Goal: Book appointment/travel/reservation

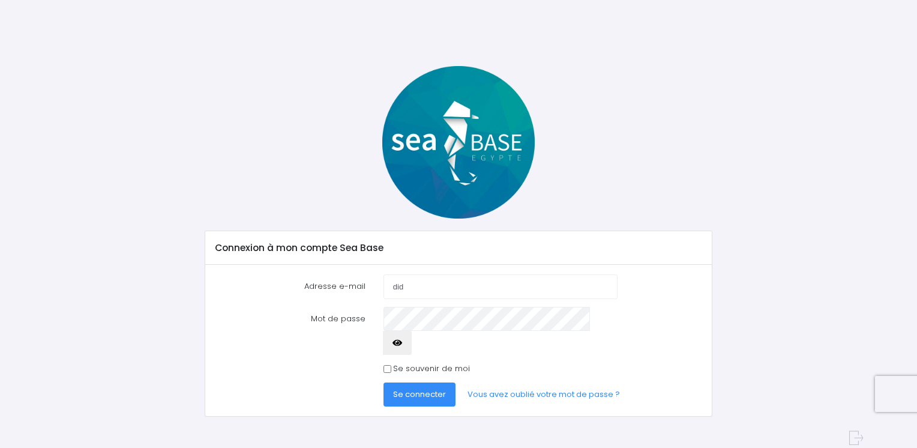
type input "didier.cossin@free.fr"
click at [405, 388] on span "Se connecter" at bounding box center [419, 393] width 53 height 11
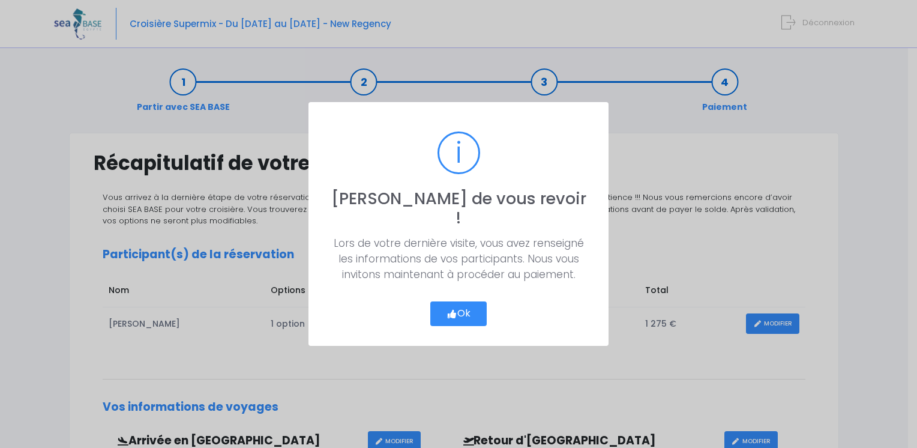
click at [465, 304] on button "Ok" at bounding box center [458, 313] width 56 height 25
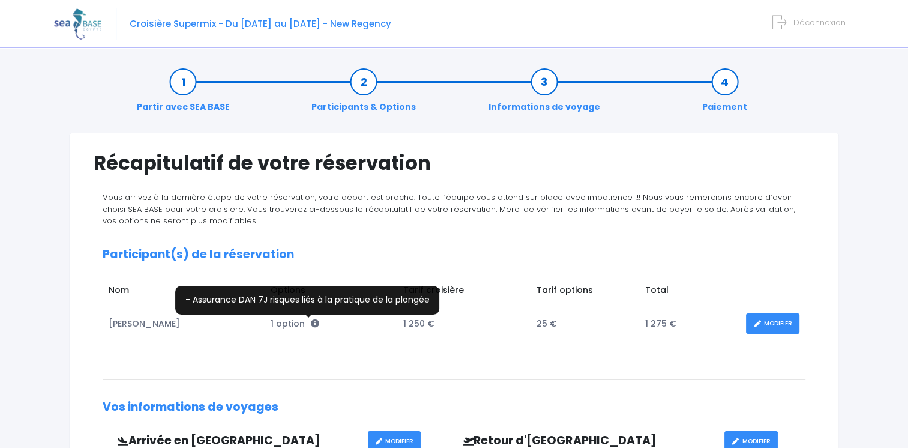
click at [311, 322] on icon at bounding box center [315, 323] width 8 height 8
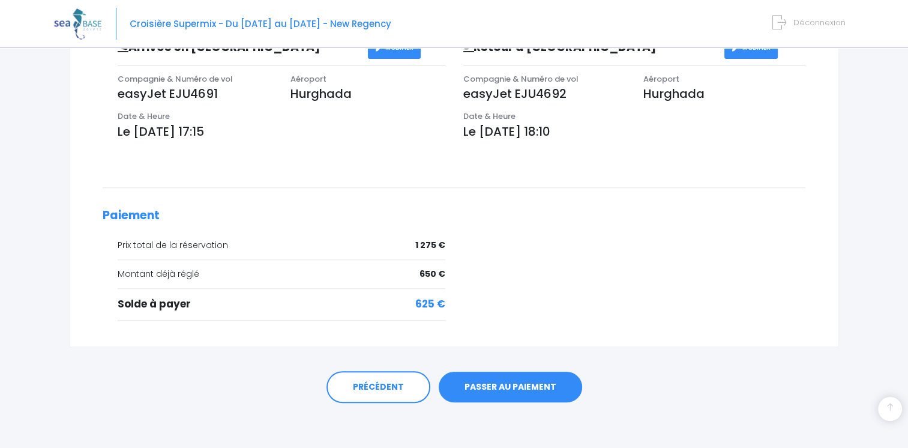
scroll to position [394, 0]
click at [528, 390] on link "PASSER AU PAIEMENT" at bounding box center [510, 386] width 143 height 31
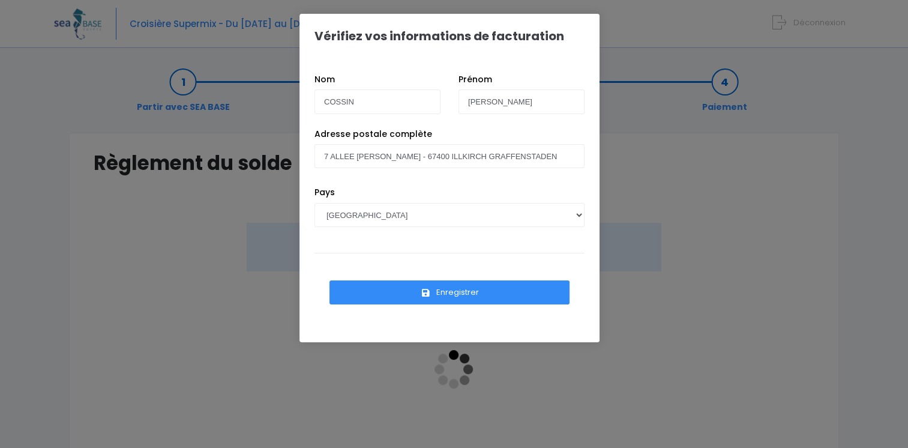
click at [459, 295] on button "Enregistrer" at bounding box center [450, 292] width 240 height 24
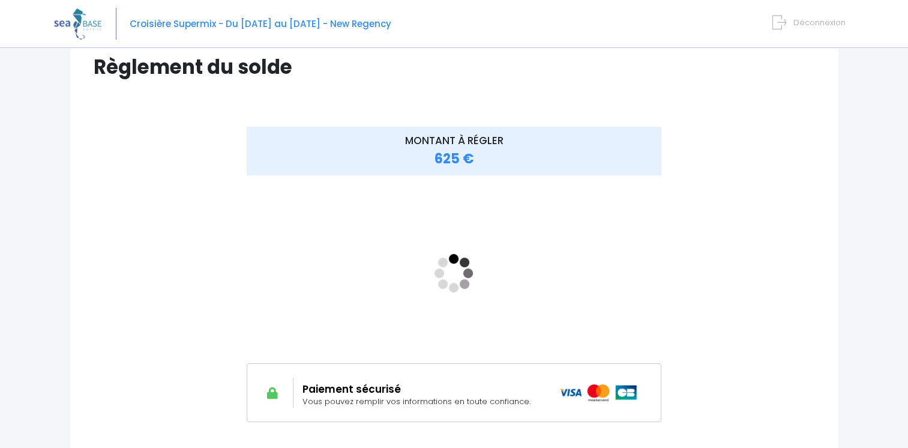
scroll to position [120, 0]
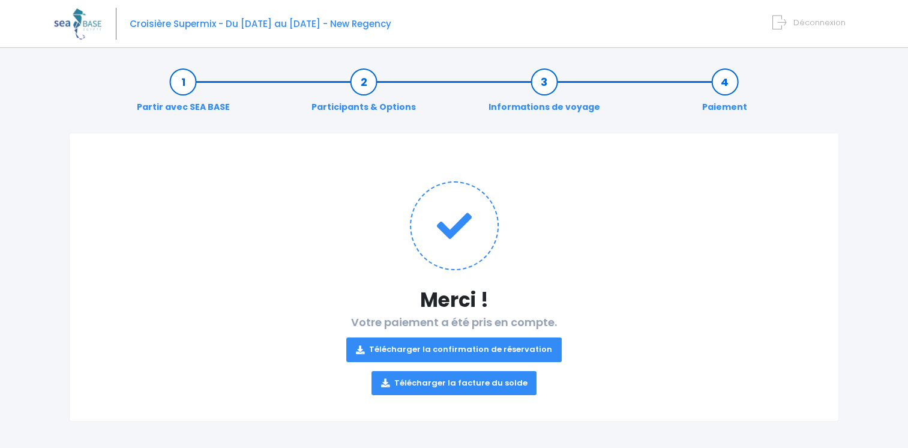
click at [436, 346] on link "Télécharger la confirmation de réservation" at bounding box center [453, 349] width 215 height 24
click at [441, 383] on link "Télécharger la facture du solde" at bounding box center [455, 383] width 166 height 24
click at [784, 20] on icon at bounding box center [779, 23] width 14 height 20
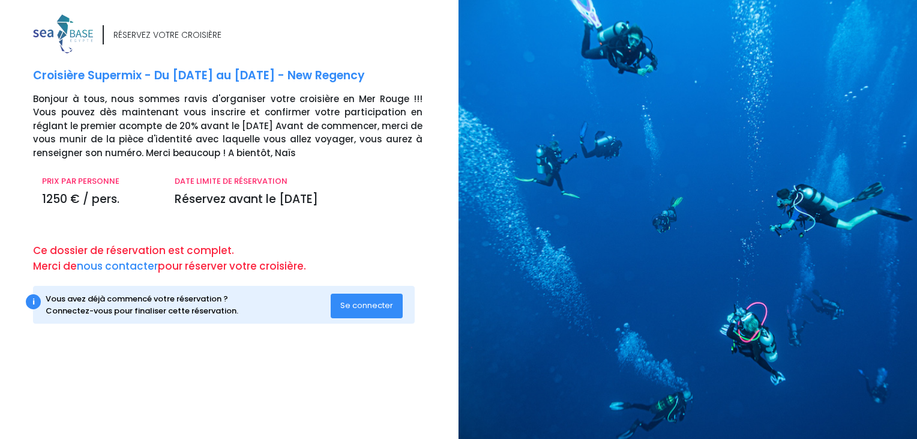
click at [202, 267] on p "Ce dossier de réservation est complet. Merci de nous contacter pour réserver vo…" at bounding box center [241, 258] width 417 height 31
click at [143, 253] on p "Ce dossier de réservation est complet. Merci de nous contacter pour réserver vo…" at bounding box center [241, 258] width 417 height 31
